Goal: Task Accomplishment & Management: Manage account settings

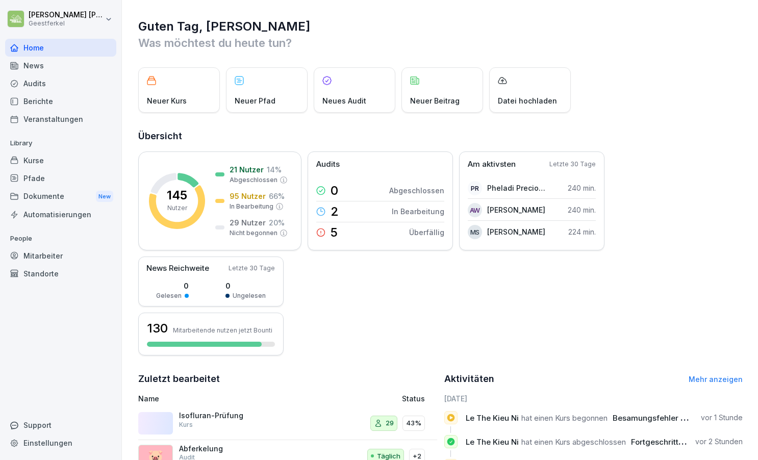
click at [290, 417] on div "Isofluran-Prüfung Kurs" at bounding box center [229, 423] width 183 height 24
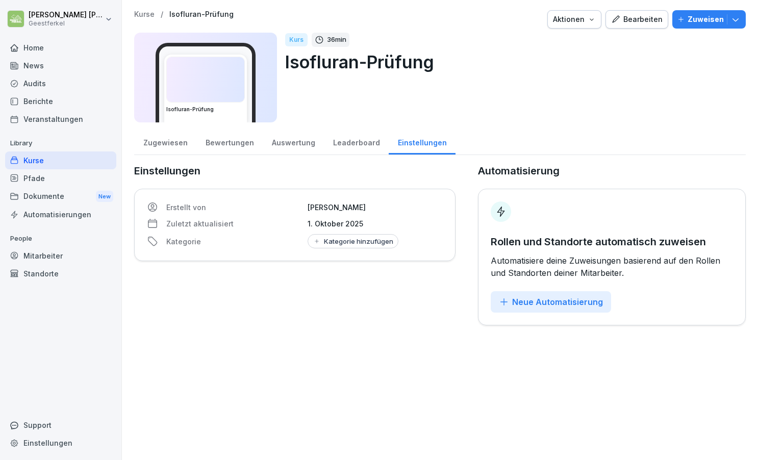
click at [165, 143] on div "Zugewiesen" at bounding box center [165, 141] width 62 height 26
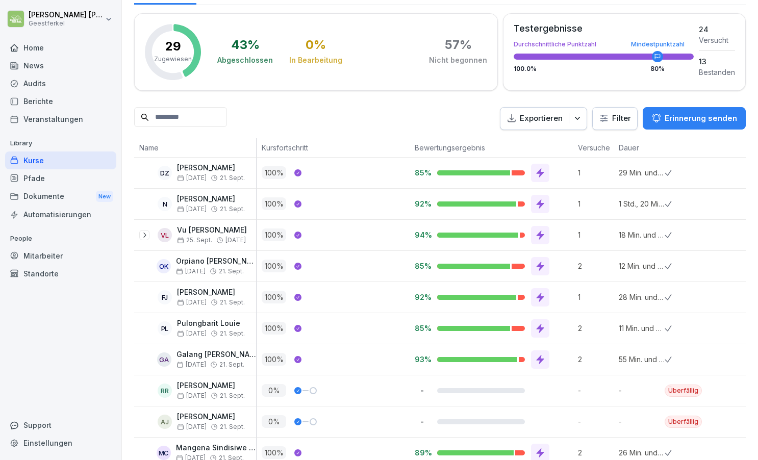
scroll to position [159, 0]
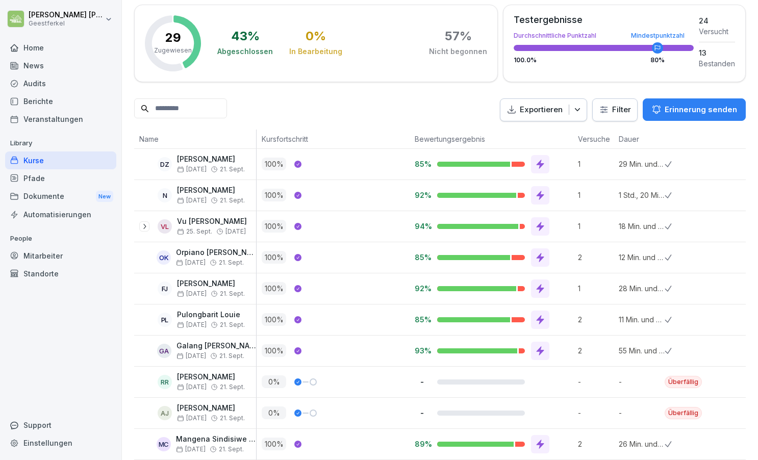
click at [541, 195] on icon at bounding box center [540, 195] width 8 height 9
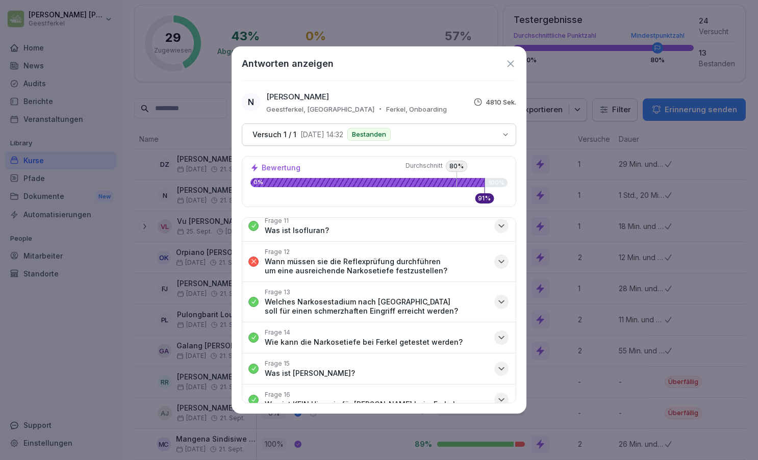
scroll to position [386, 0]
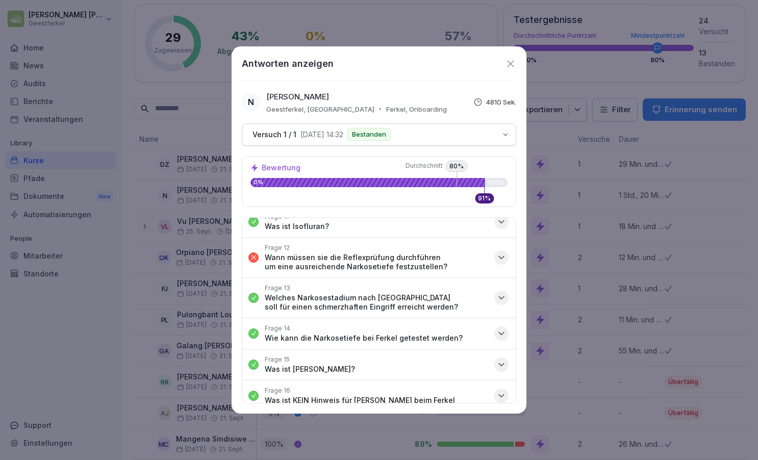
click at [499, 256] on icon "button" at bounding box center [501, 257] width 5 height 3
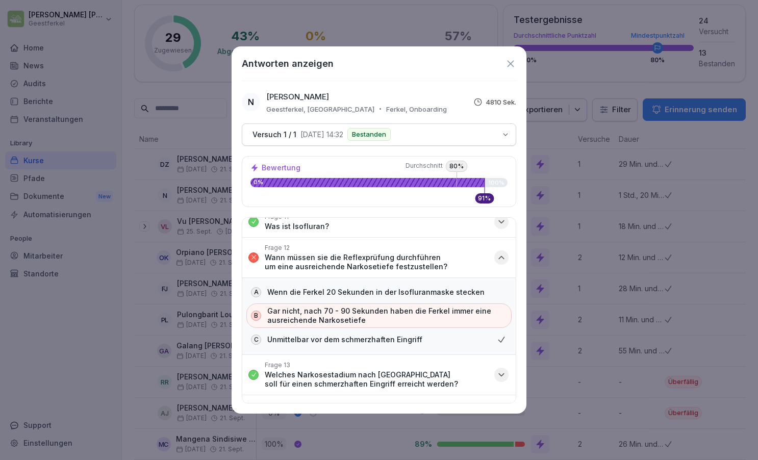
click at [499, 252] on icon "button" at bounding box center [501, 257] width 10 height 10
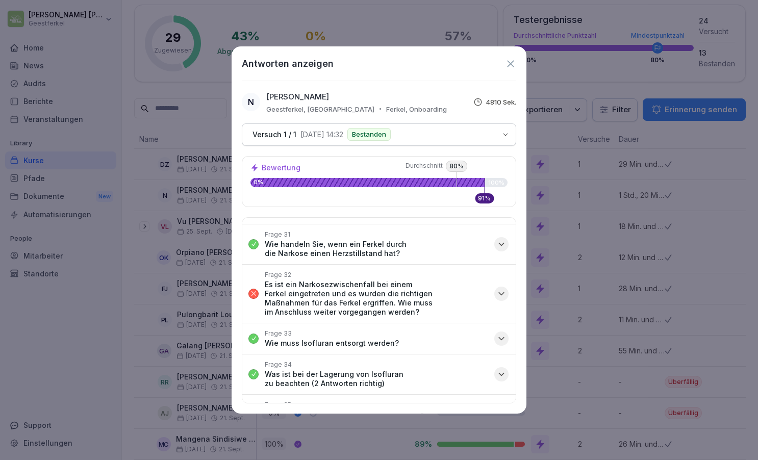
scroll to position [1105, 0]
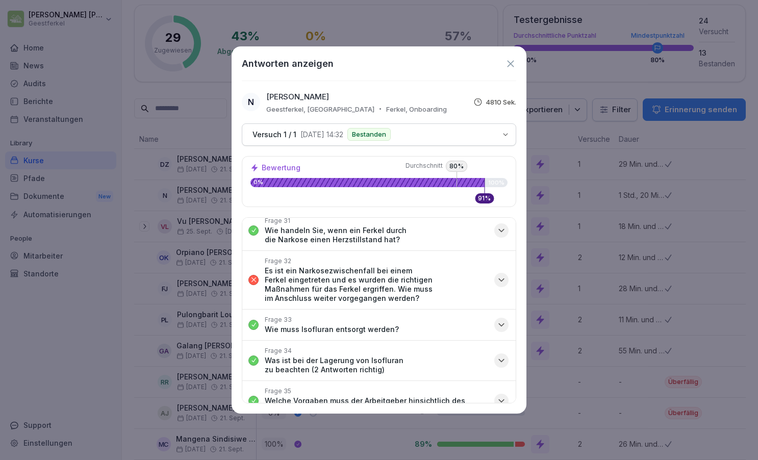
click at [502, 275] on icon "button" at bounding box center [501, 280] width 10 height 10
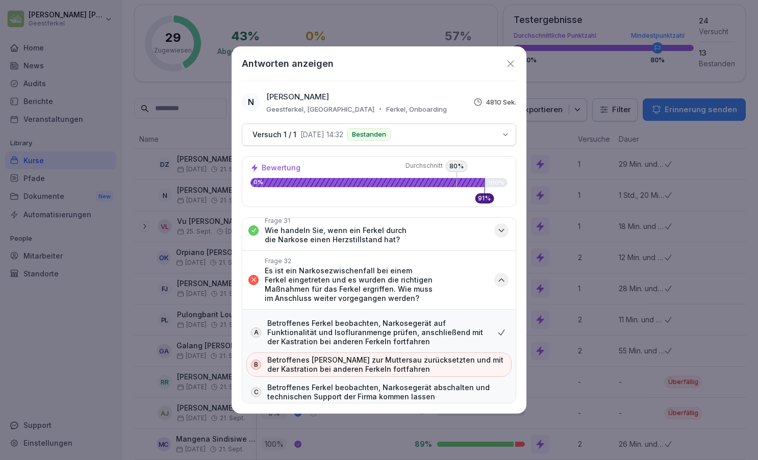
click at [502, 275] on icon "button" at bounding box center [501, 280] width 10 height 10
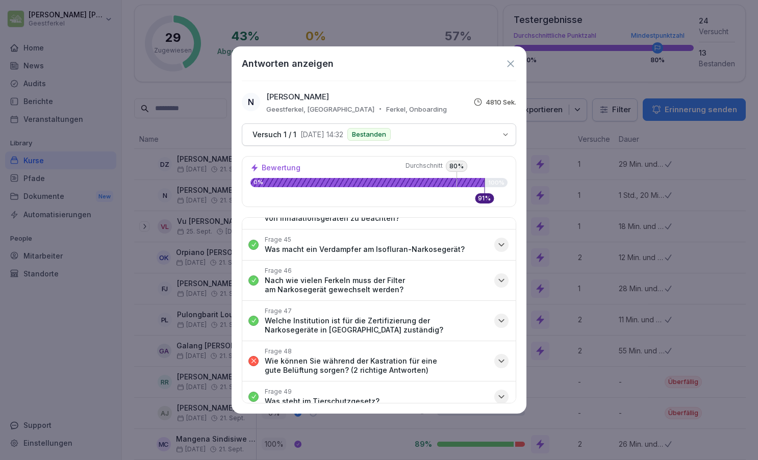
scroll to position [1630, 0]
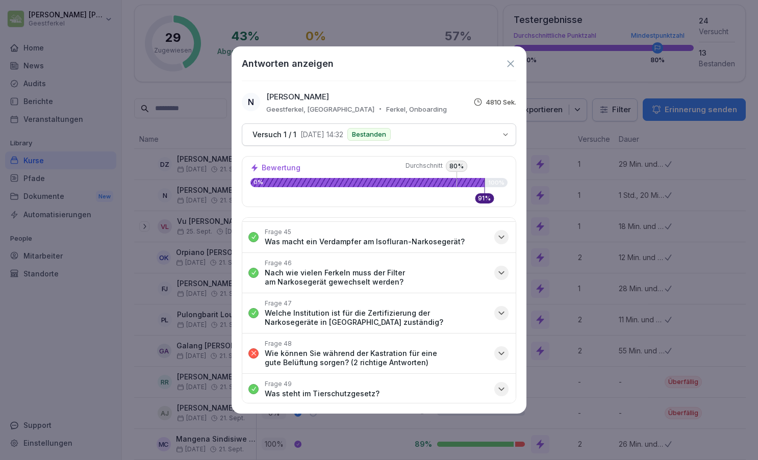
click at [502, 352] on icon "button" at bounding box center [501, 353] width 5 height 3
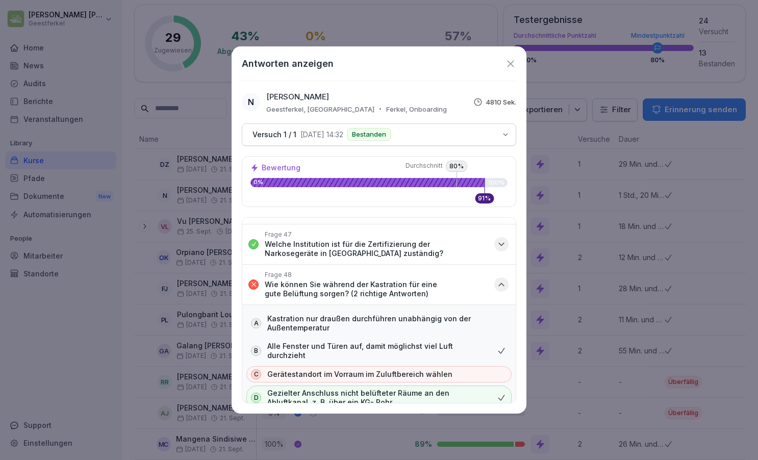
scroll to position [1704, 0]
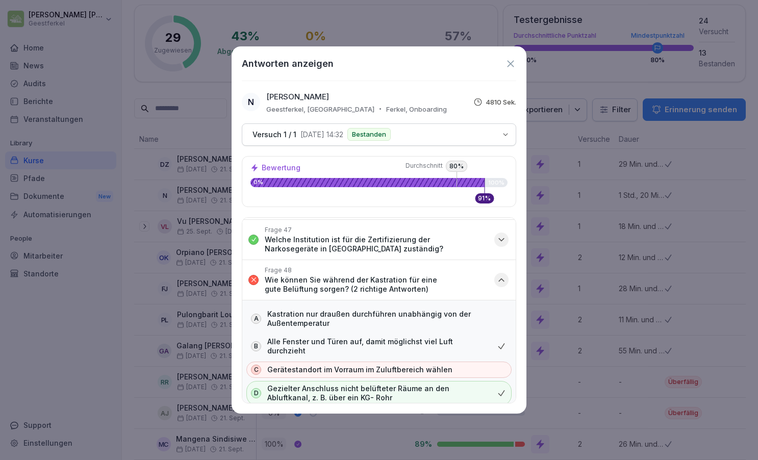
click at [503, 275] on icon "button" at bounding box center [501, 280] width 10 height 10
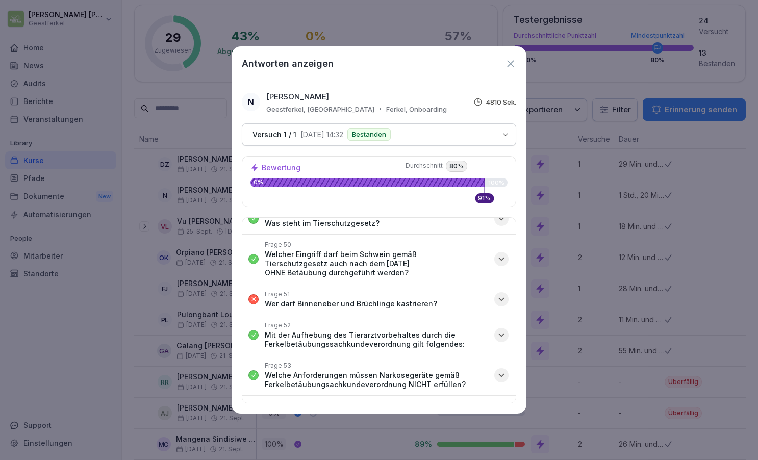
scroll to position [1804, 0]
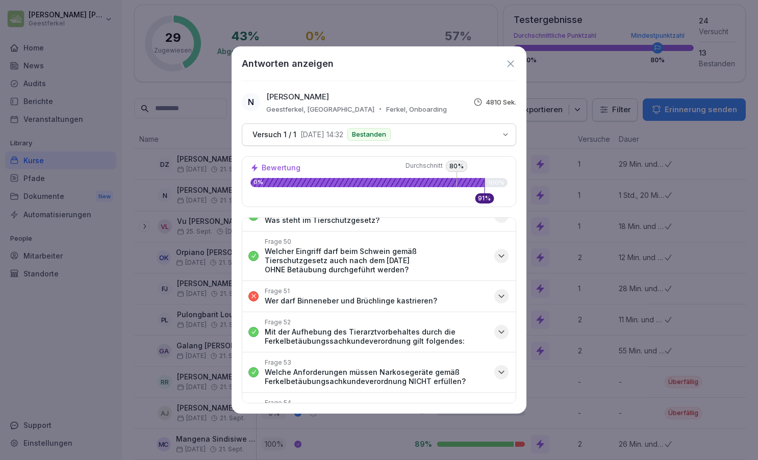
click at [501, 291] on icon "button" at bounding box center [501, 296] width 10 height 10
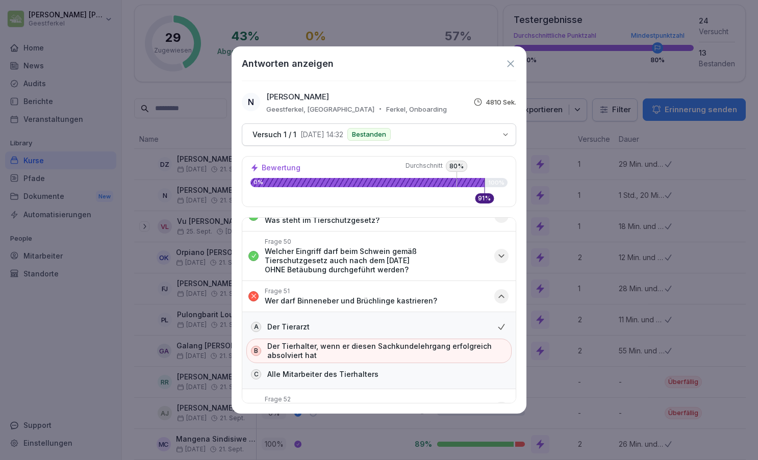
click at [501, 291] on icon "button" at bounding box center [501, 296] width 10 height 10
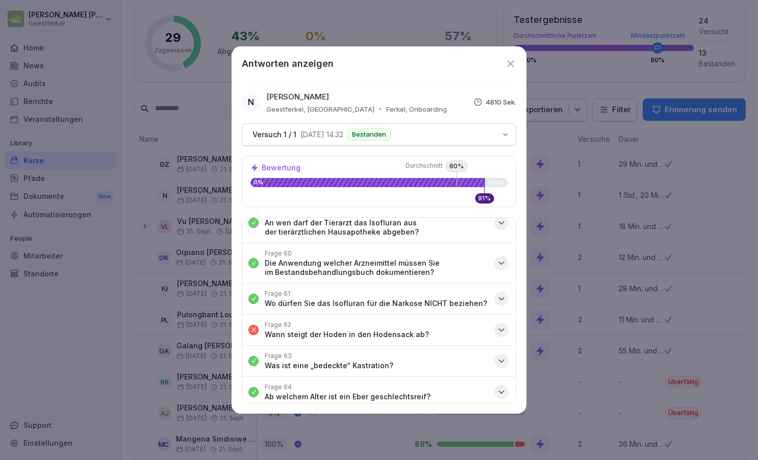
scroll to position [2196, 0]
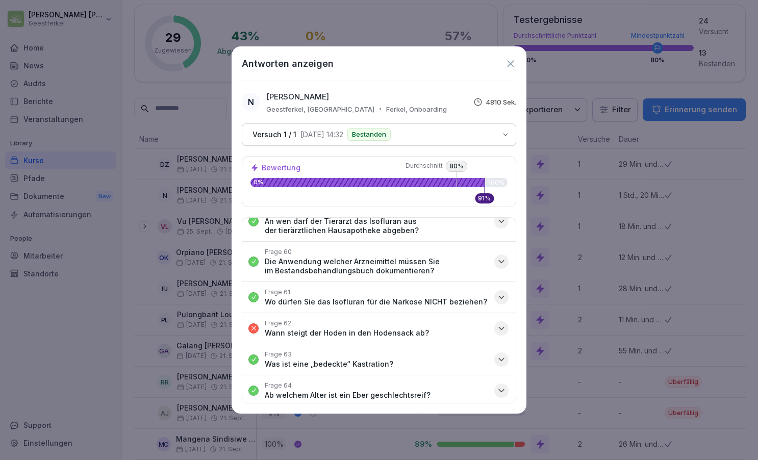
click at [502, 323] on icon "button" at bounding box center [501, 328] width 10 height 10
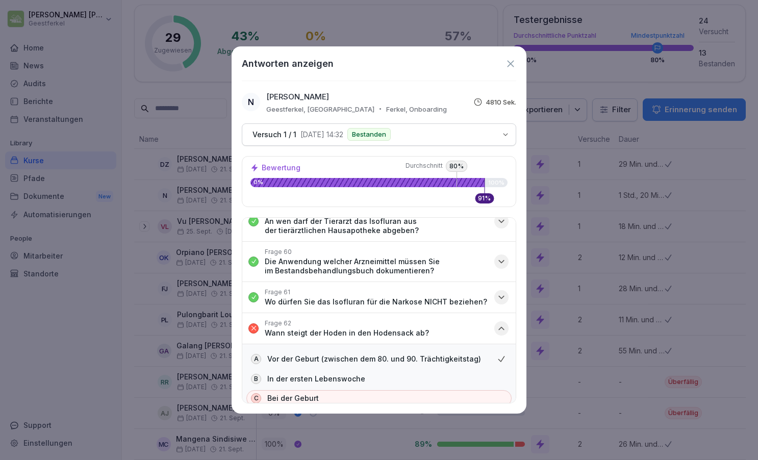
click at [502, 323] on icon "button" at bounding box center [501, 328] width 10 height 10
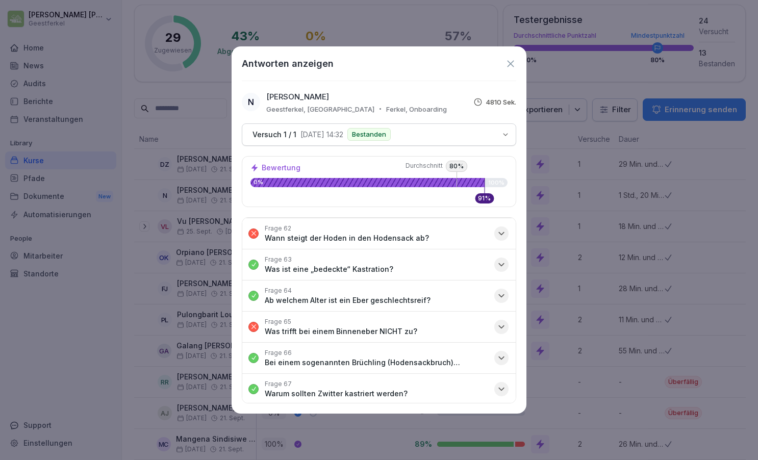
scroll to position [2301, 0]
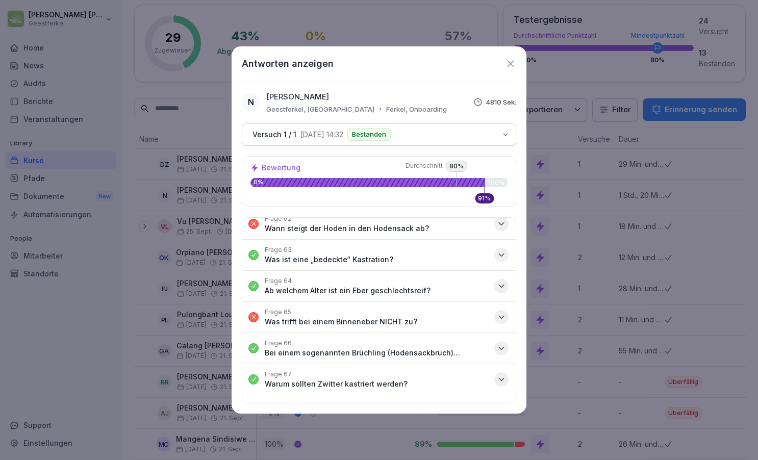
click at [499, 316] on icon "button" at bounding box center [501, 317] width 5 height 3
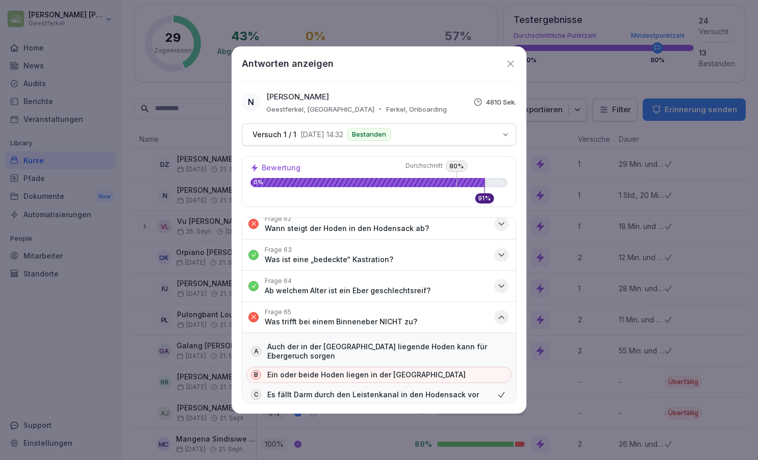
click at [499, 312] on icon "button" at bounding box center [501, 317] width 10 height 10
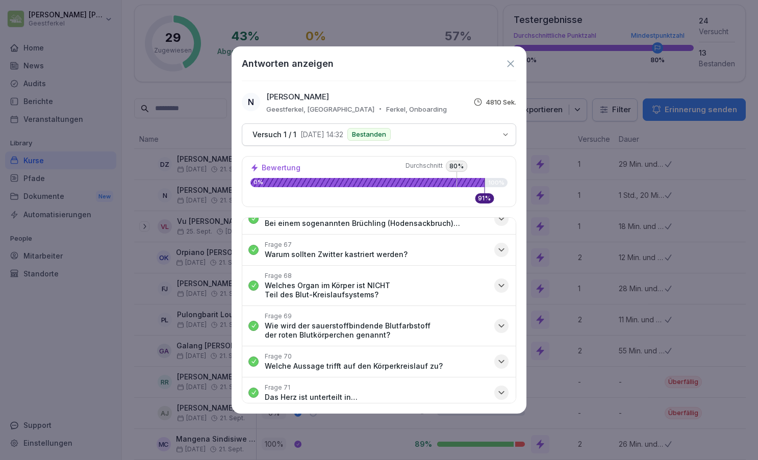
scroll to position [2429, 0]
click at [509, 63] on icon at bounding box center [510, 63] width 7 height 7
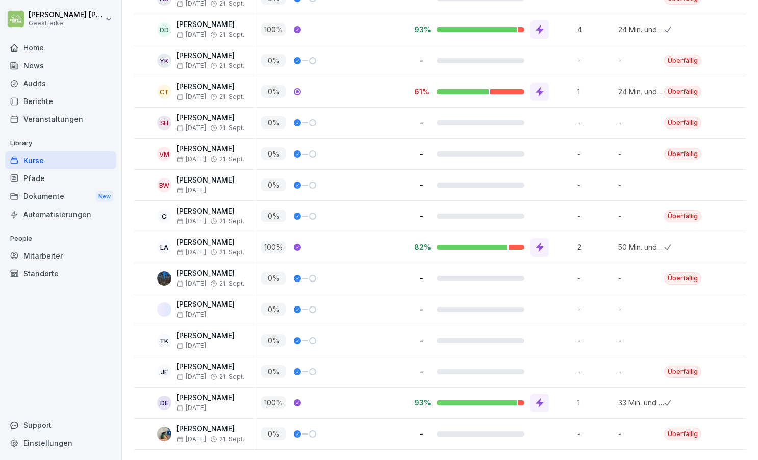
scroll to position [759, 0]
click at [541, 405] on icon at bounding box center [539, 403] width 10 height 10
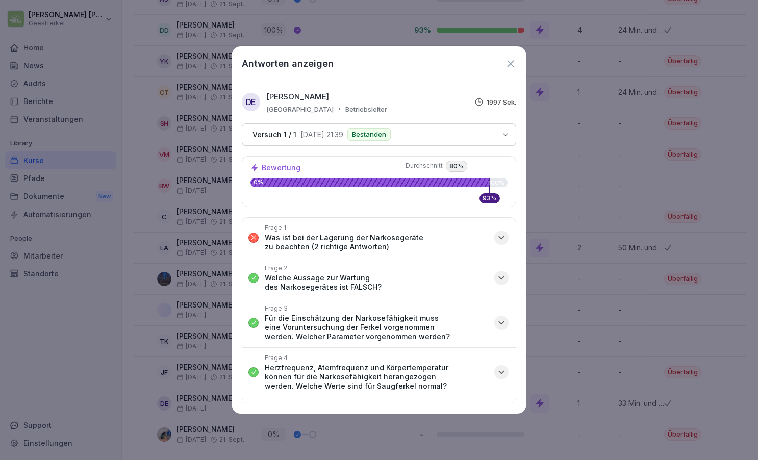
click at [502, 235] on icon "button" at bounding box center [501, 237] width 10 height 10
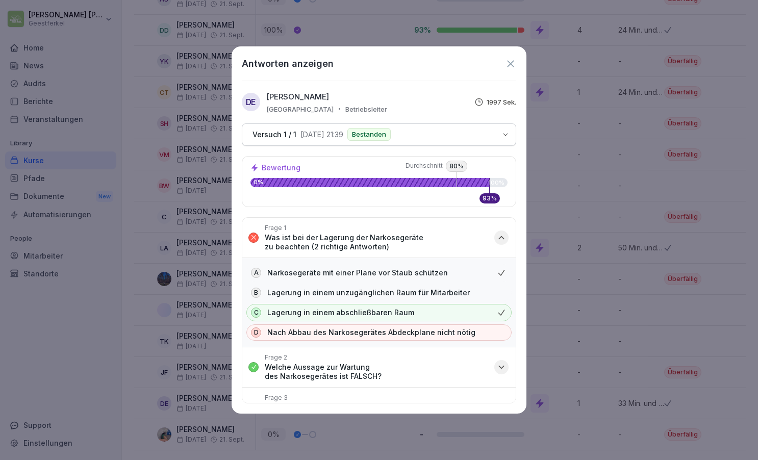
click at [502, 235] on icon "button" at bounding box center [501, 237] width 10 height 10
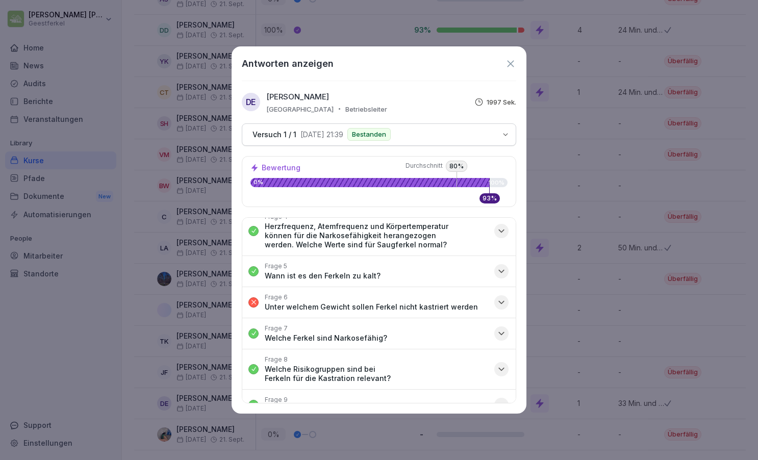
scroll to position [142, 0]
click at [502, 297] on icon "button" at bounding box center [501, 302] width 10 height 10
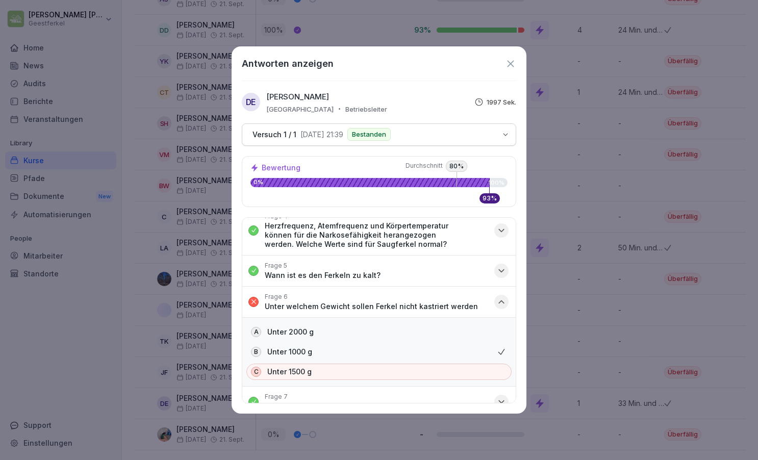
click at [502, 300] on icon "button" at bounding box center [501, 301] width 5 height 3
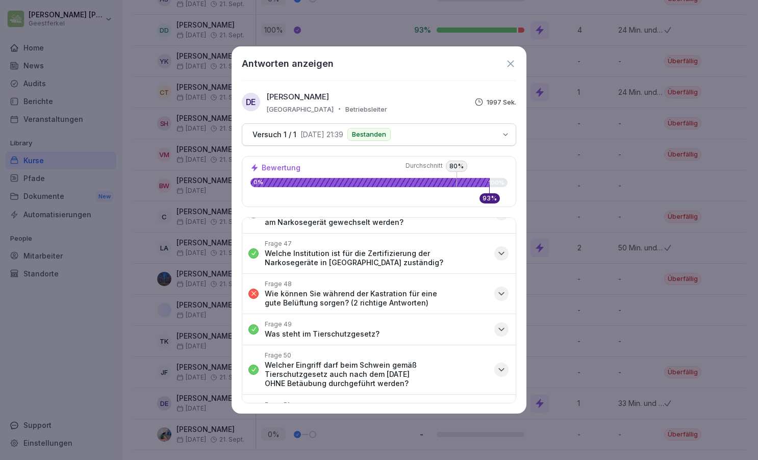
scroll to position [1697, 0]
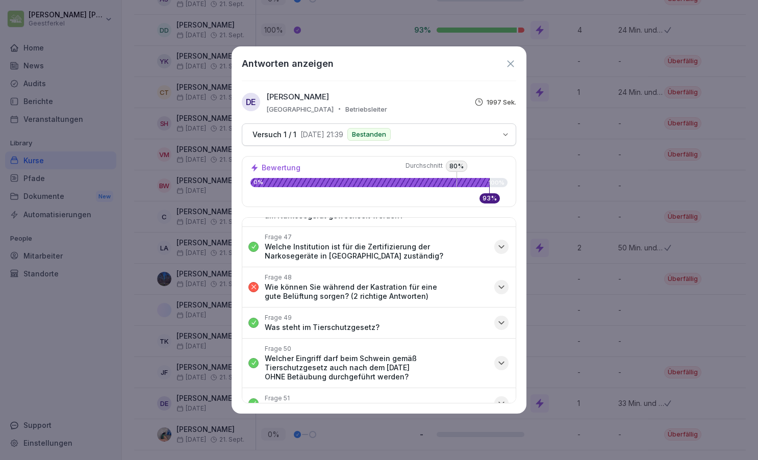
click at [500, 286] on icon "button" at bounding box center [501, 287] width 5 height 3
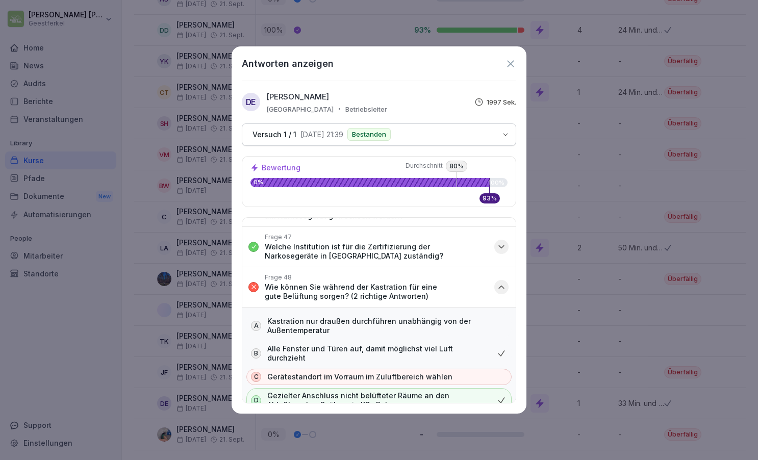
click at [500, 286] on icon "button" at bounding box center [501, 287] width 5 height 3
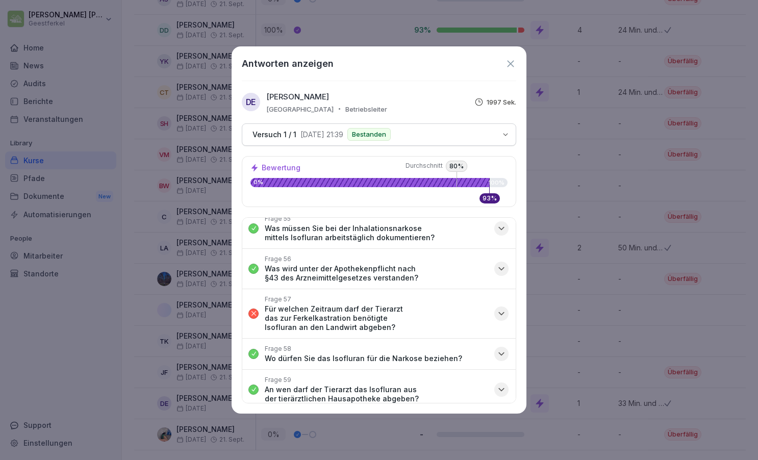
scroll to position [2036, 0]
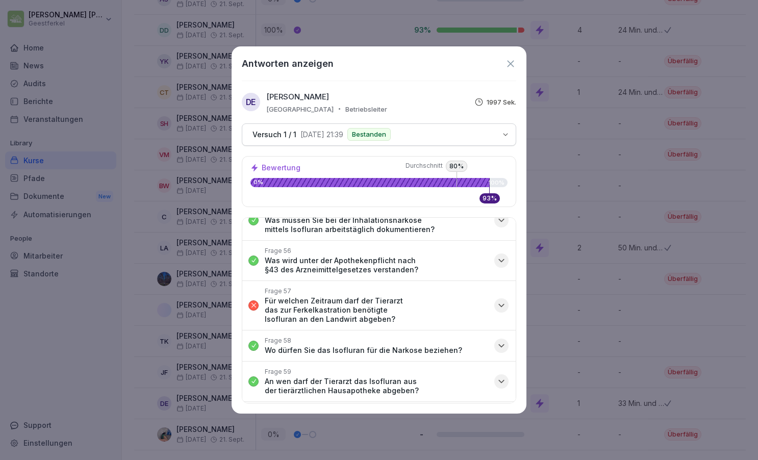
click at [502, 300] on icon "button" at bounding box center [501, 305] width 10 height 10
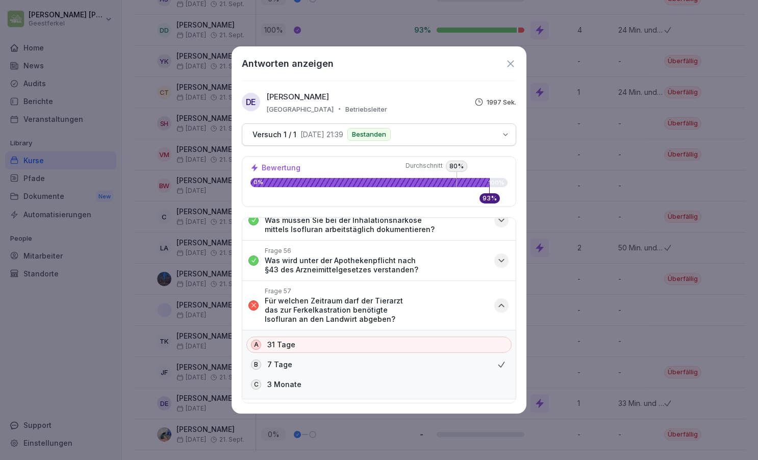
click at [502, 300] on icon "button" at bounding box center [501, 305] width 10 height 10
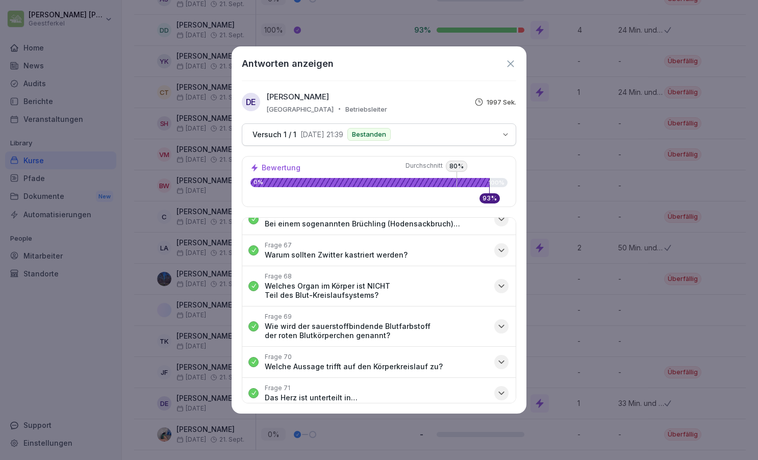
scroll to position [2429, 0]
click at [509, 59] on icon at bounding box center [510, 63] width 11 height 11
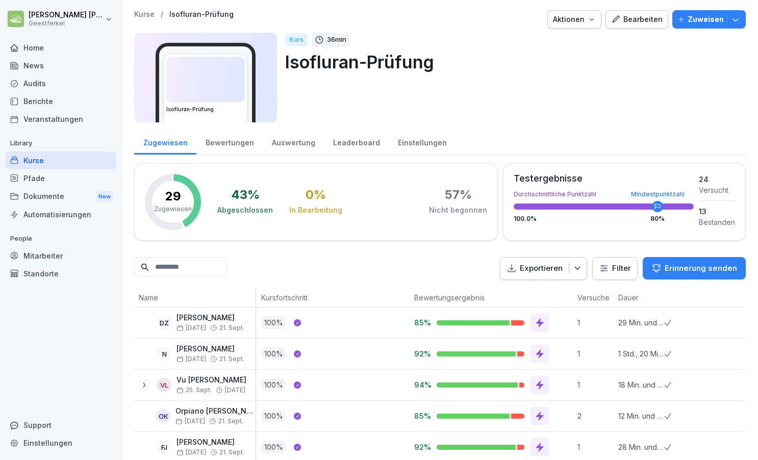
scroll to position [0, 0]
